Goal: Task Accomplishment & Management: Complete application form

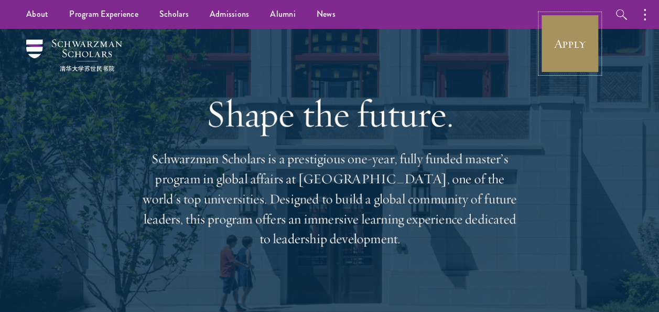
click at [562, 49] on link "Apply" at bounding box center [570, 43] width 59 height 59
click at [568, 47] on link "Apply" at bounding box center [570, 43] width 59 height 59
click at [584, 44] on link "Apply" at bounding box center [570, 43] width 59 height 59
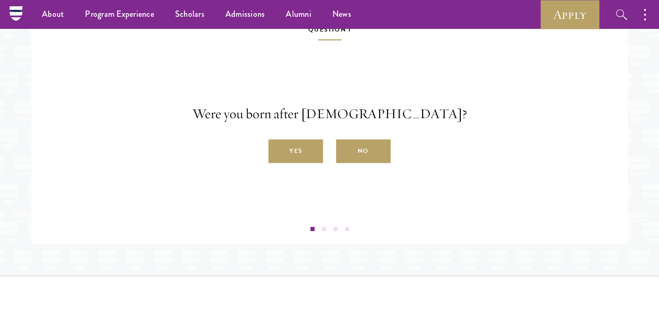
scroll to position [1714, 0]
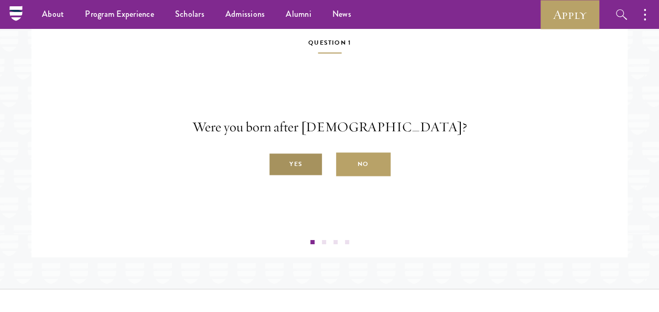
click at [298, 176] on label "Yes" at bounding box center [296, 165] width 55 height 24
click at [278, 163] on input "Yes" at bounding box center [273, 158] width 9 height 9
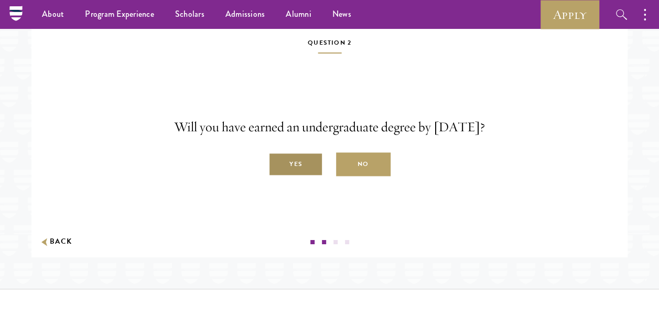
click at [302, 176] on label "Yes" at bounding box center [296, 165] width 55 height 24
click at [278, 163] on input "Yes" at bounding box center [273, 158] width 9 height 9
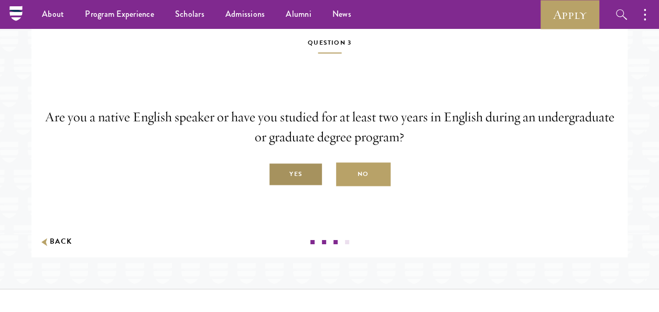
click at [301, 186] on label "Yes" at bounding box center [296, 175] width 55 height 24
click at [278, 173] on input "Yes" at bounding box center [273, 168] width 9 height 9
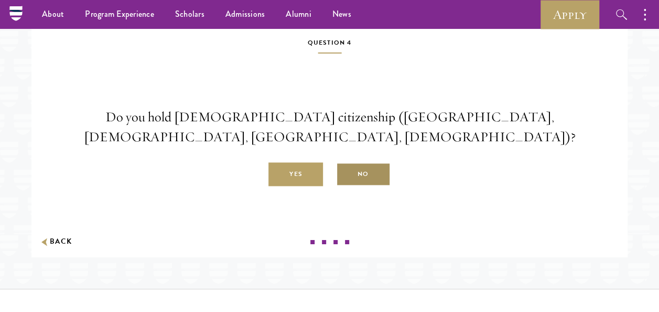
click at [337, 186] on label "No" at bounding box center [363, 175] width 55 height 24
click at [337, 173] on input "No" at bounding box center [340, 168] width 9 height 9
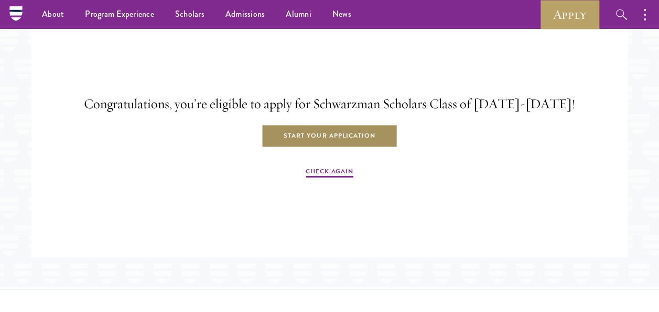
click at [330, 148] on link "Start Your Application" at bounding box center [330, 136] width 136 height 24
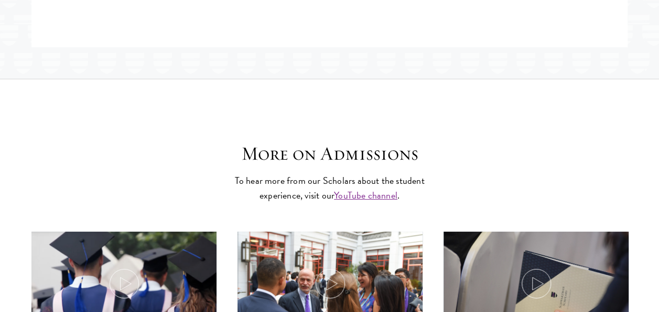
scroll to position [1928, 0]
